Goal: Navigation & Orientation: Find specific page/section

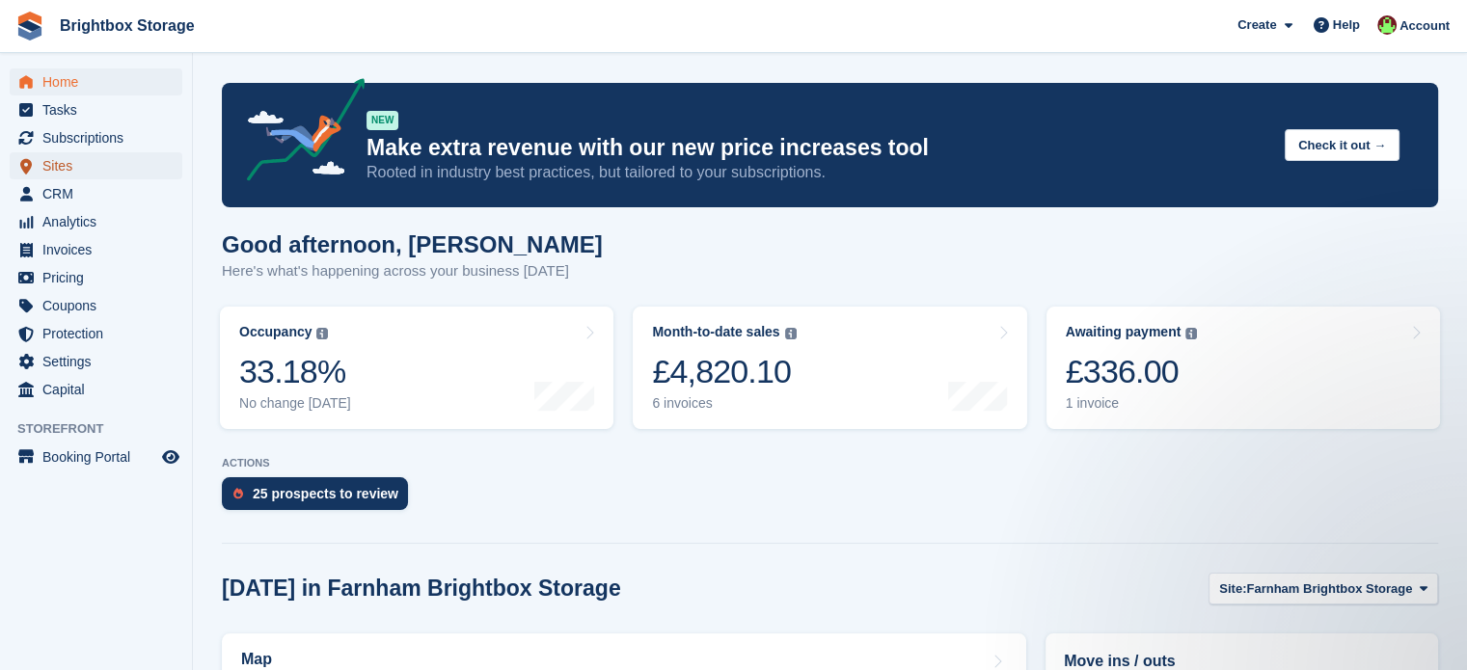
click at [68, 169] on span "Sites" at bounding box center [100, 165] width 116 height 27
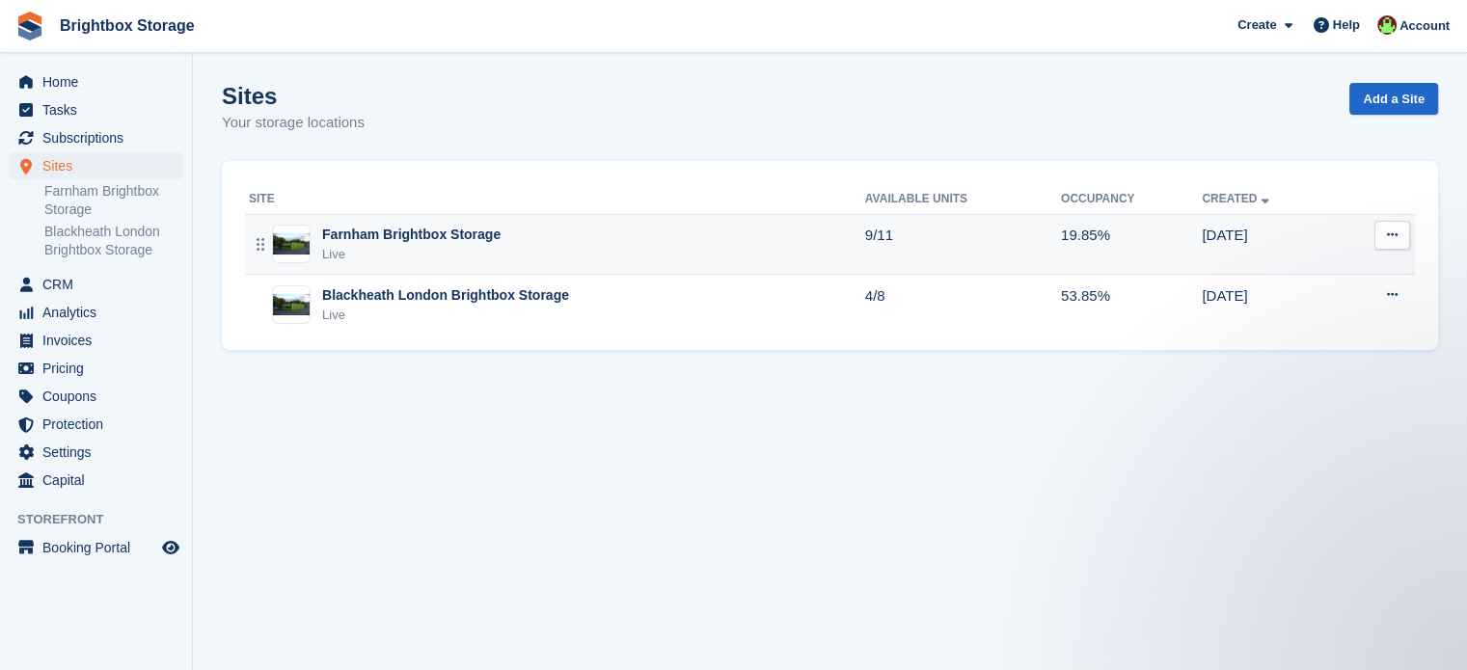
click at [638, 250] on div "Farnham Brightbox Storage Live" at bounding box center [557, 245] width 616 height 40
